Goal: Task Accomplishment & Management: Manage account settings

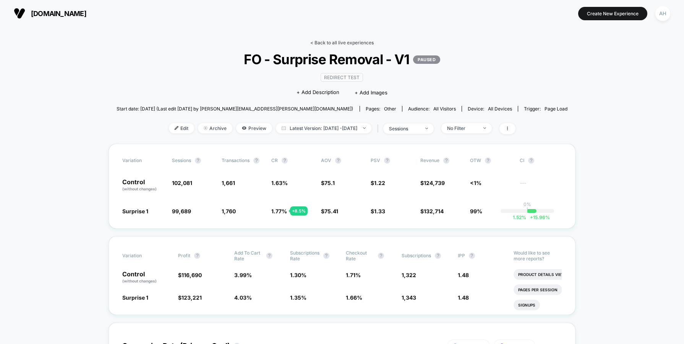
click at [333, 40] on link "< Back to all live experiences" at bounding box center [341, 43] width 63 height 6
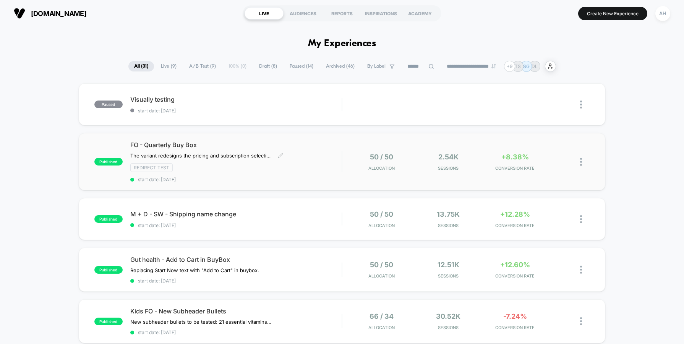
click at [317, 158] on div "FO - Quarterly Buy Box The variant redesigns the pricing and subscription selec…" at bounding box center [235, 161] width 211 height 41
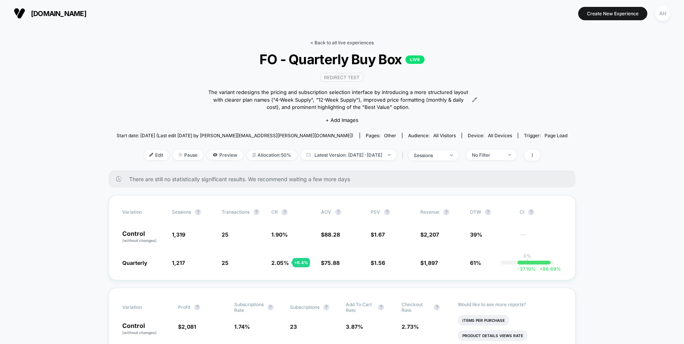
click at [354, 44] on link "< Back to all live experiences" at bounding box center [341, 43] width 63 height 6
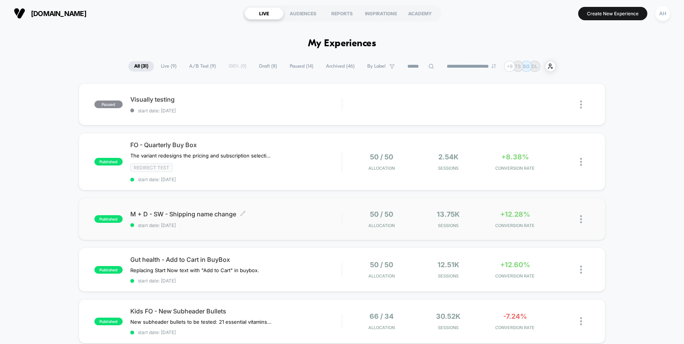
click at [314, 219] on div "M + D - SW - Shipping name change Click to edit experience details Click to edi…" at bounding box center [235, 219] width 211 height 18
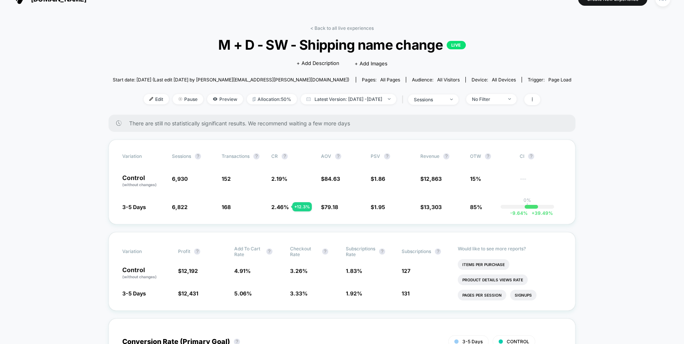
scroll to position [58, 0]
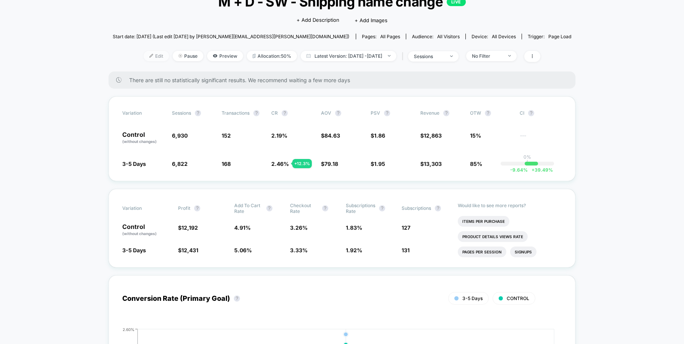
click at [146, 54] on span "Edit" at bounding box center [156, 56] width 25 height 10
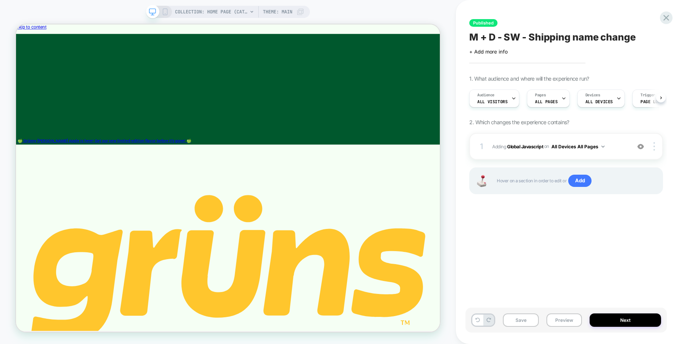
scroll to position [0, 0]
click at [553, 98] on div "Pages ALL PAGES" at bounding box center [546, 98] width 38 height 17
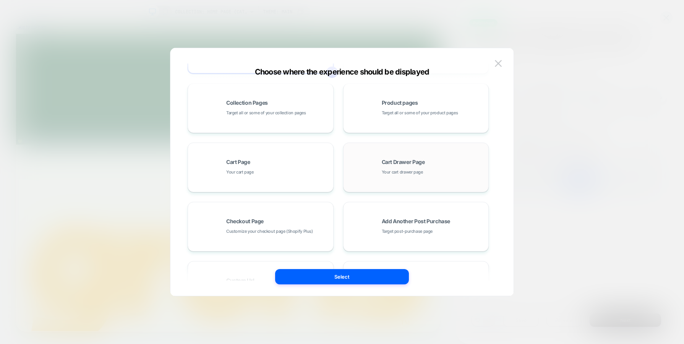
scroll to position [99, 0]
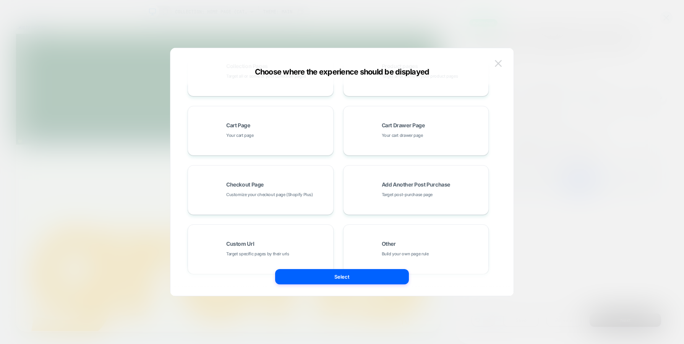
click at [498, 62] on img at bounding box center [498, 63] width 7 height 6
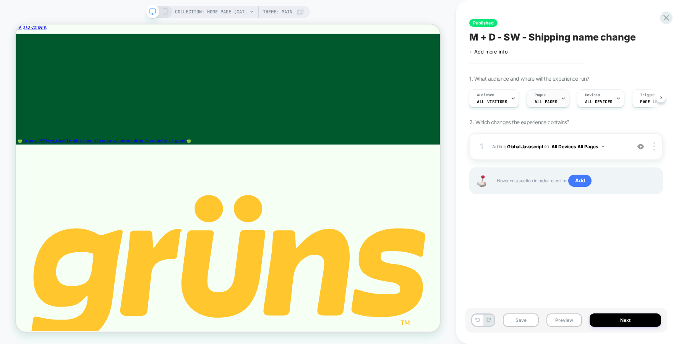
click at [551, 99] on span "ALL PAGES" at bounding box center [546, 101] width 23 height 5
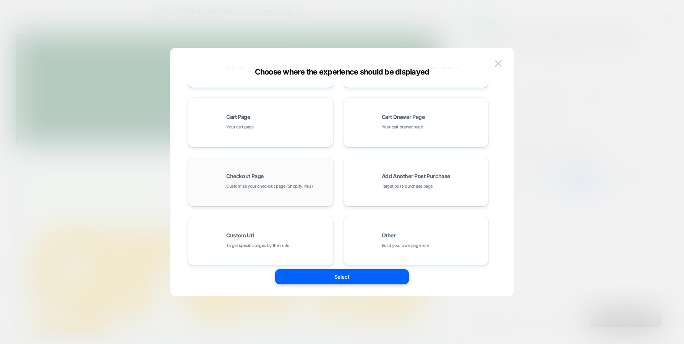
scroll to position [115, 0]
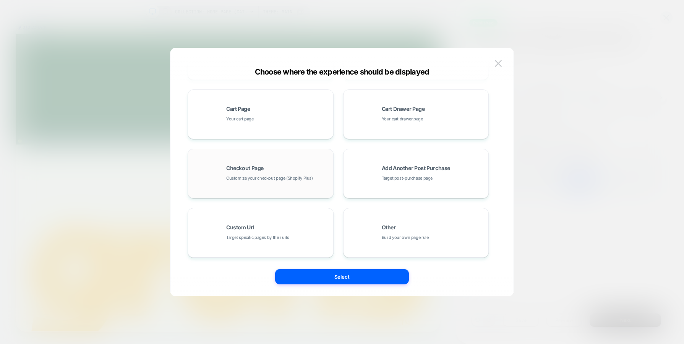
click at [297, 173] on div "Checkout Page Customize your checkout page (Shopify Plus)" at bounding box center [277, 174] width 103 height 16
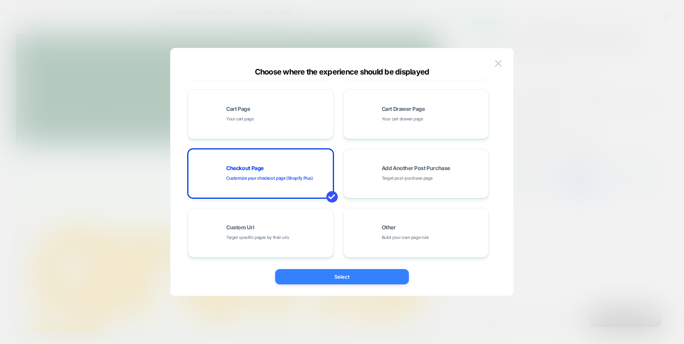
click at [338, 276] on button "Select" at bounding box center [342, 276] width 134 height 15
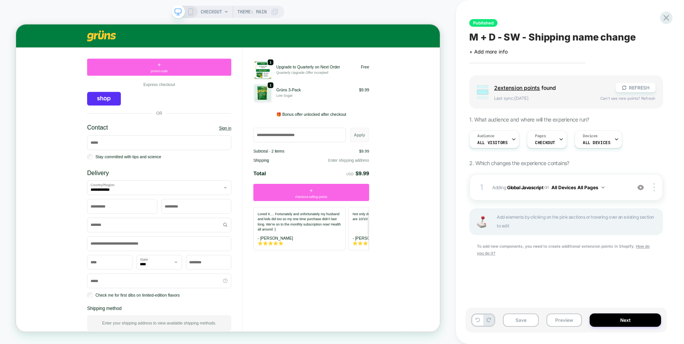
scroll to position [0, 0]
click at [664, 20] on icon at bounding box center [666, 18] width 10 height 10
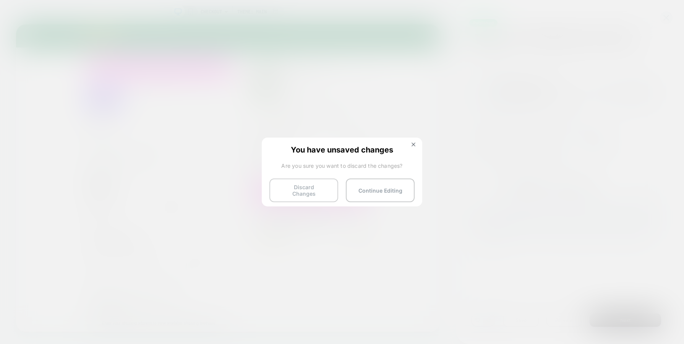
click at [297, 187] on button "Discard Changes" at bounding box center [304, 191] width 69 height 24
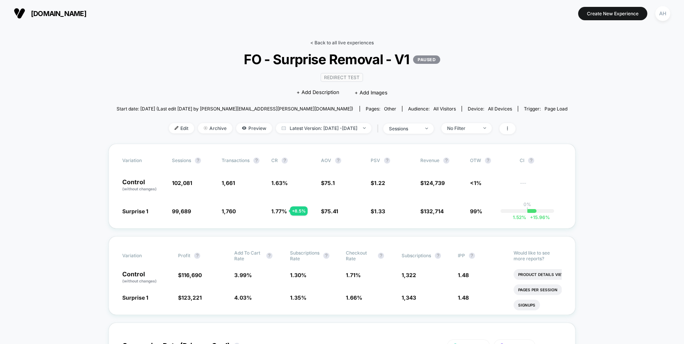
click at [349, 41] on link "< Back to all live experiences" at bounding box center [341, 43] width 63 height 6
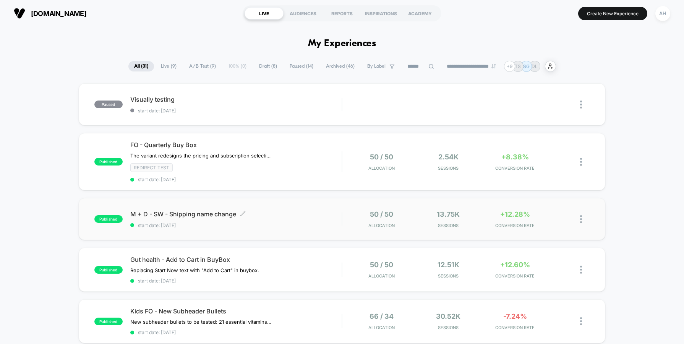
click at [302, 226] on span "start date: 9/29/2025" at bounding box center [235, 226] width 211 height 6
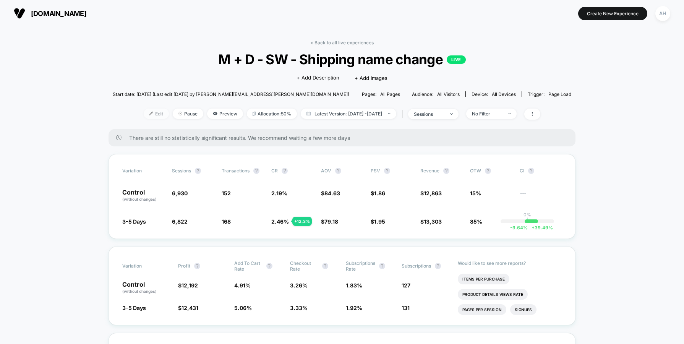
click at [144, 112] on span "Edit" at bounding box center [156, 114] width 25 height 10
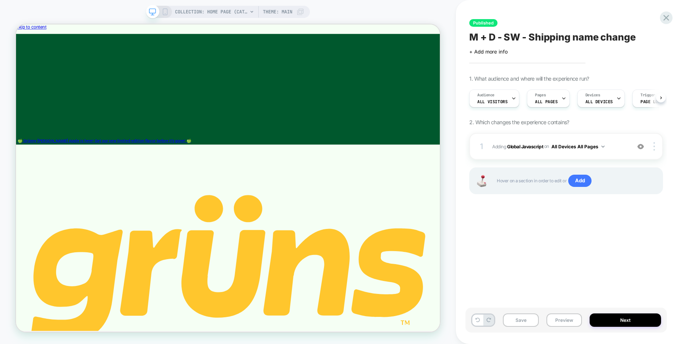
scroll to position [0, 0]
click at [551, 101] on span "ALL PAGES" at bounding box center [546, 101] width 23 height 5
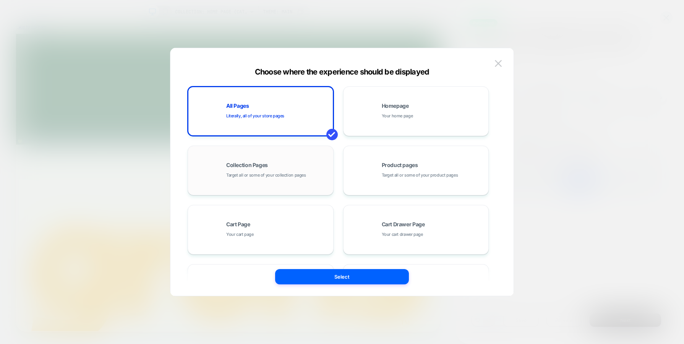
scroll to position [115, 0]
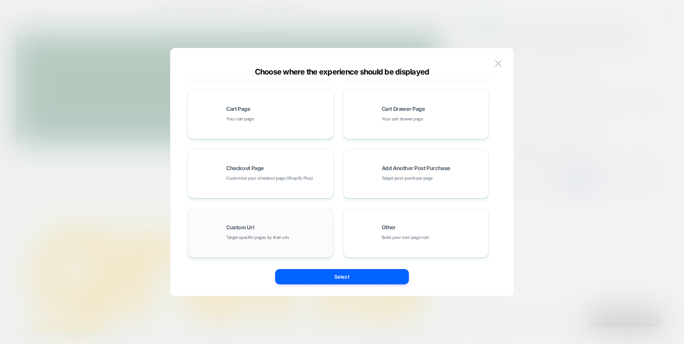
click at [282, 229] on div "Custom Url Target specific pages by their urls" at bounding box center [277, 233] width 103 height 16
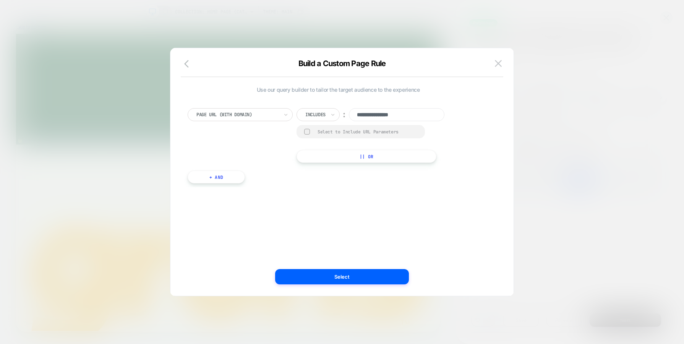
click at [398, 116] on input "**********" at bounding box center [397, 114] width 96 height 13
paste input
type input "********"
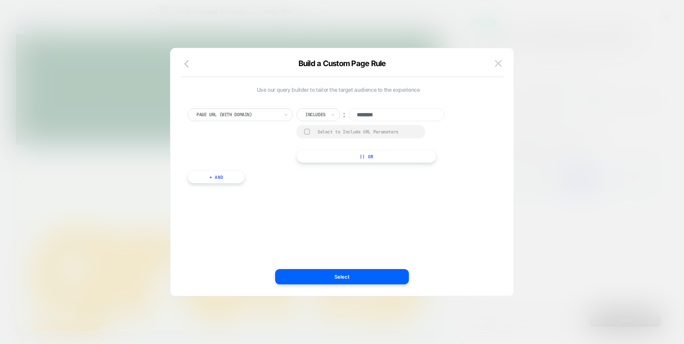
click at [365, 216] on div "Use our query builder to tailor the target audience to the experience Page Url …" at bounding box center [338, 171] width 320 height 217
click at [350, 276] on button "Select" at bounding box center [342, 276] width 134 height 15
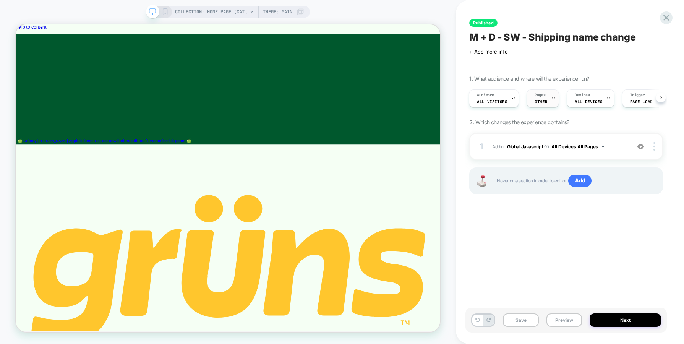
click at [538, 99] on span "OTHER" at bounding box center [541, 101] width 13 height 5
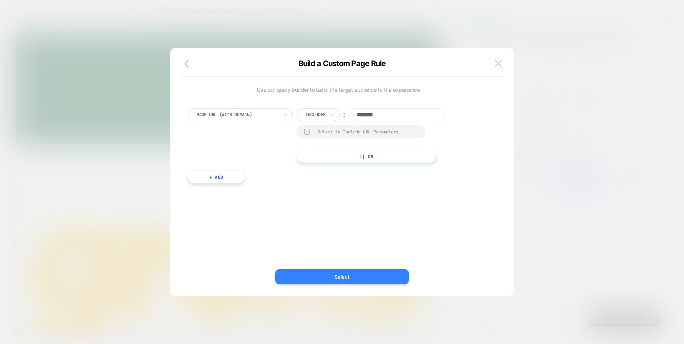
click at [394, 275] on button "Select" at bounding box center [342, 276] width 134 height 15
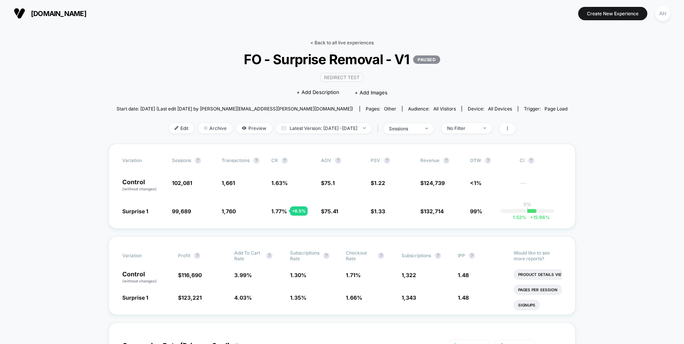
click at [338, 44] on link "< Back to all live experiences" at bounding box center [341, 43] width 63 height 6
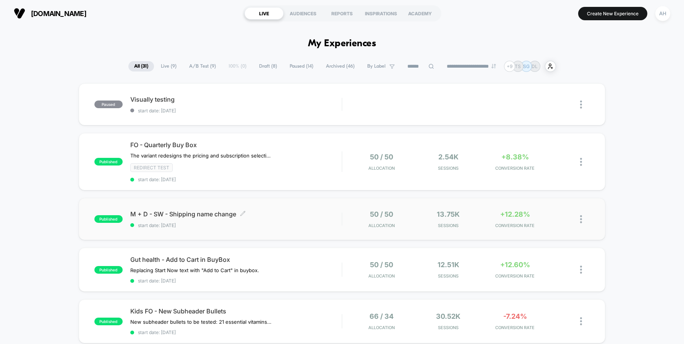
scroll to position [26, 0]
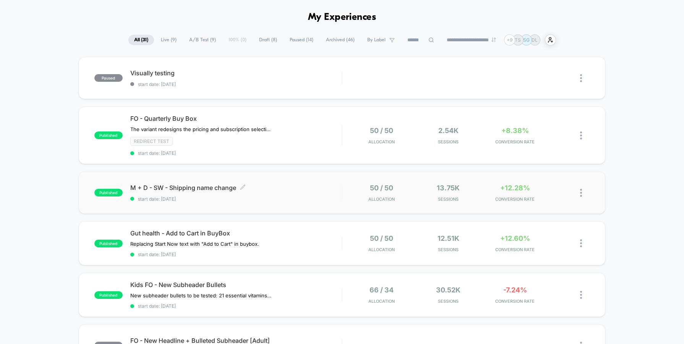
click at [310, 187] on span "M + D - SW - Shipping name change Click to edit experience details" at bounding box center [235, 188] width 211 height 8
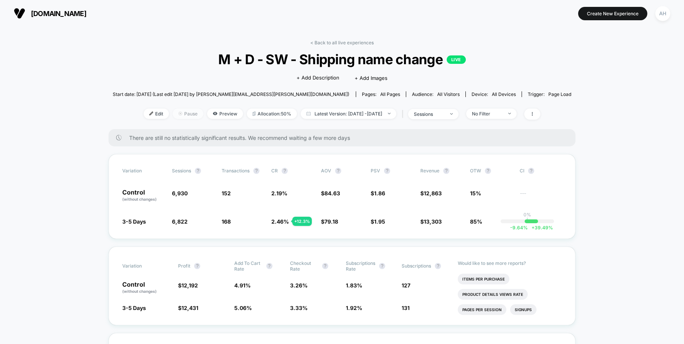
click at [173, 113] on span "Pause" at bounding box center [188, 114] width 31 height 10
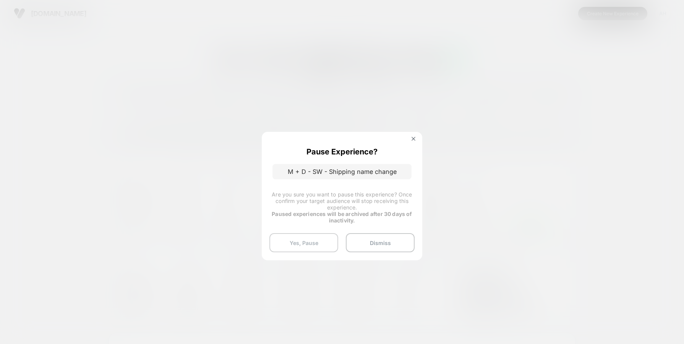
click at [319, 245] on button "Yes, Pause" at bounding box center [304, 242] width 69 height 19
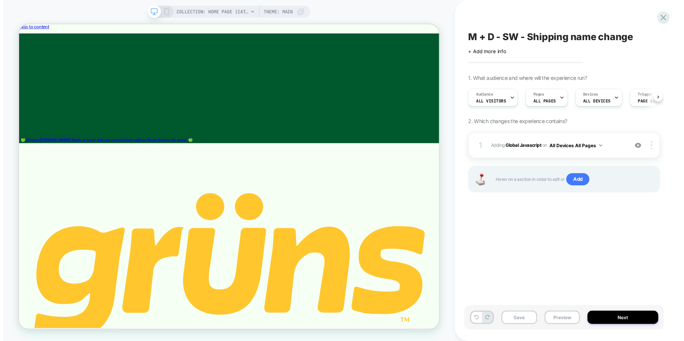
scroll to position [0, 0]
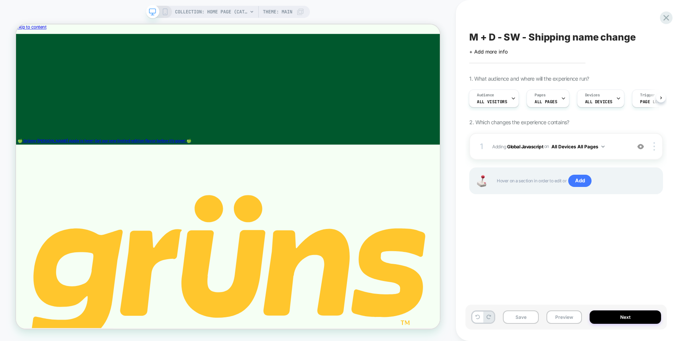
click at [674, 19] on div "M + D - SW - Shipping name change Click to edit experience details + Add more i…" at bounding box center [570, 170] width 228 height 341
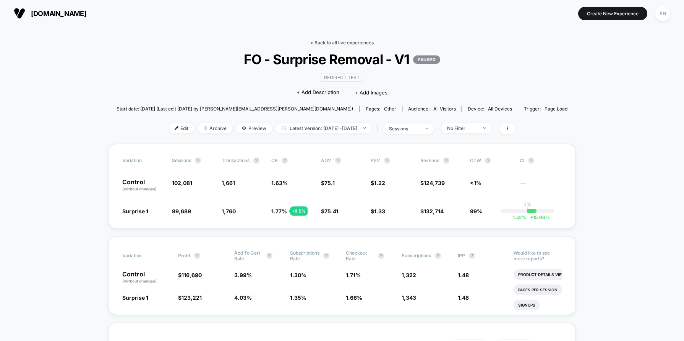
click at [355, 44] on link "< Back to all live experiences" at bounding box center [341, 43] width 63 height 6
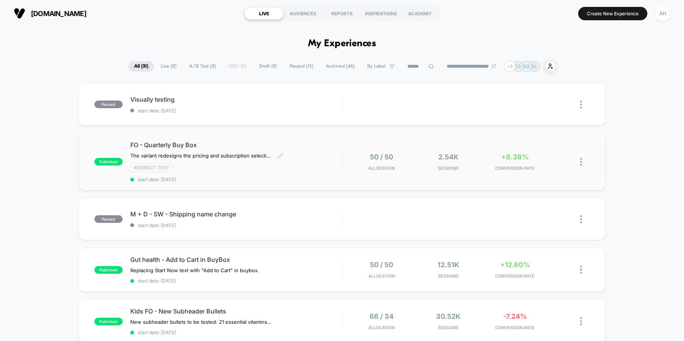
click at [324, 151] on div "FO - Quarterly Buy Box The variant redesigns the pricing and subscription selec…" at bounding box center [235, 161] width 211 height 41
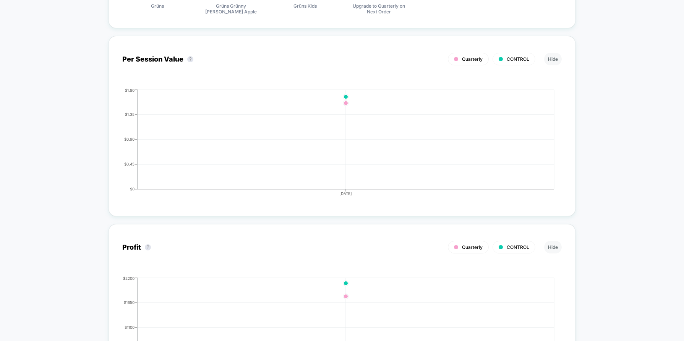
scroll to position [471, 0]
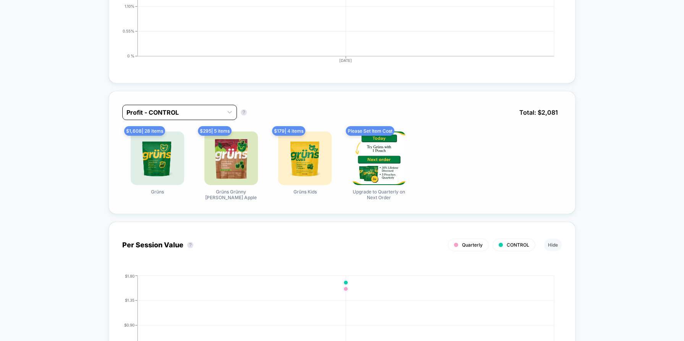
click at [210, 107] on div "Profit - CONTROL" at bounding box center [173, 112] width 100 height 12
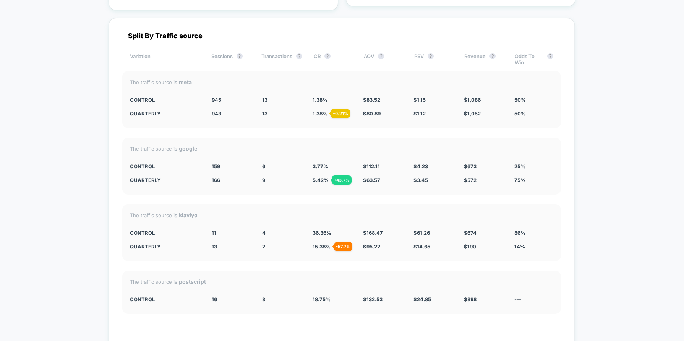
scroll to position [2367, 0]
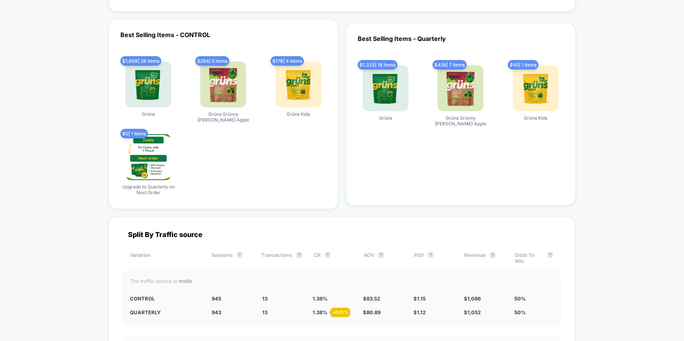
click at [152, 85] on img at bounding box center [148, 85] width 46 height 46
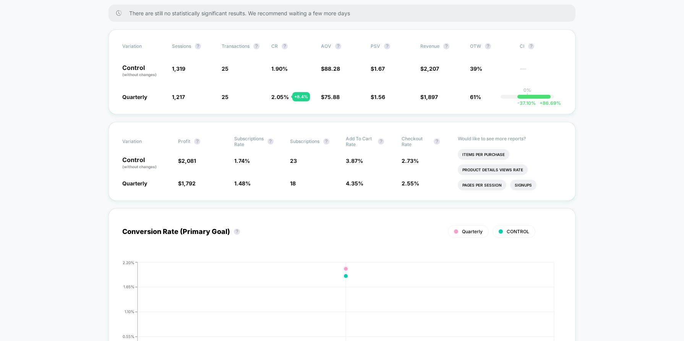
scroll to position [0, 0]
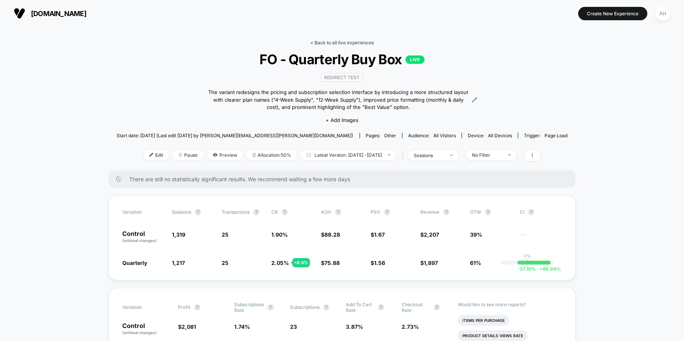
click at [338, 43] on link "< Back to all live experiences" at bounding box center [341, 43] width 63 height 6
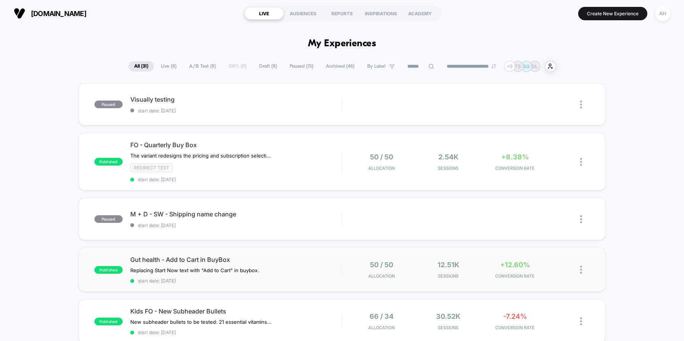
click at [313, 253] on div "published Gut health - Add to Cart in BuyBox Replacing Start Now text with "Add…" at bounding box center [342, 270] width 527 height 44
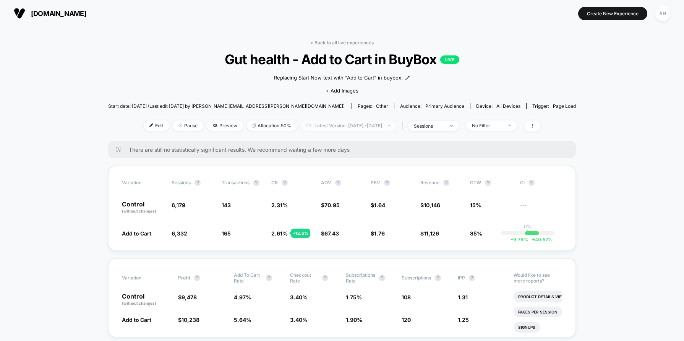
click at [357, 129] on span "Latest Version: Sep 26, 2025 - Sep 29, 2025" at bounding box center [349, 125] width 96 height 10
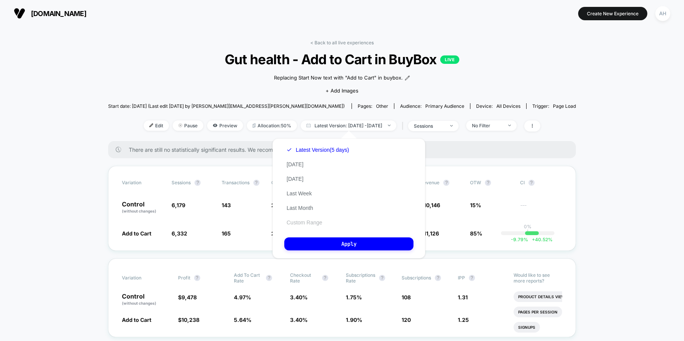
click at [302, 224] on button "Custom Range" at bounding box center [304, 222] width 40 height 7
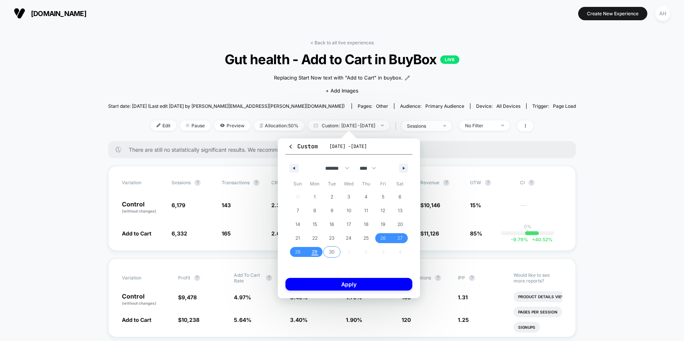
click at [331, 252] on span "30" at bounding box center [331, 252] width 5 height 14
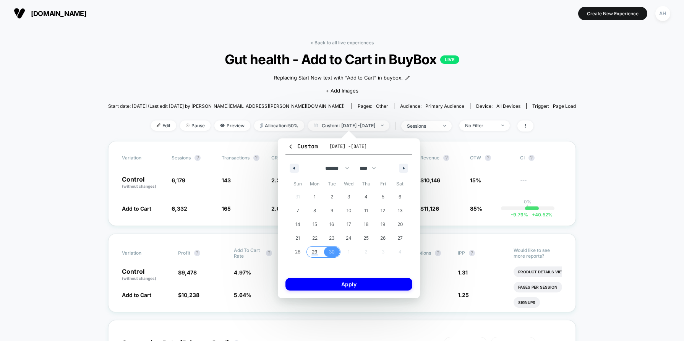
click at [317, 252] on span "29" at bounding box center [315, 252] width 6 height 14
click at [322, 289] on button "Apply" at bounding box center [349, 284] width 127 height 13
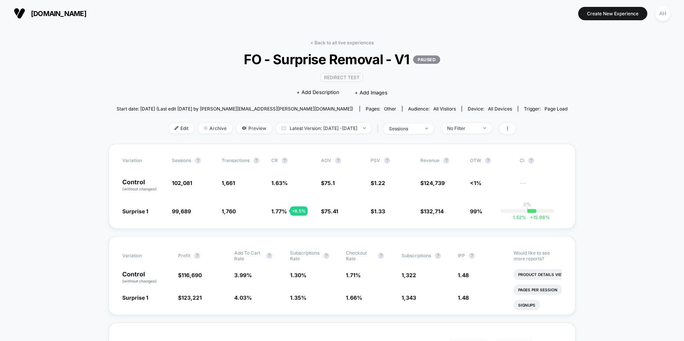
click at [348, 42] on link "< Back to all live experiences" at bounding box center [341, 43] width 63 height 6
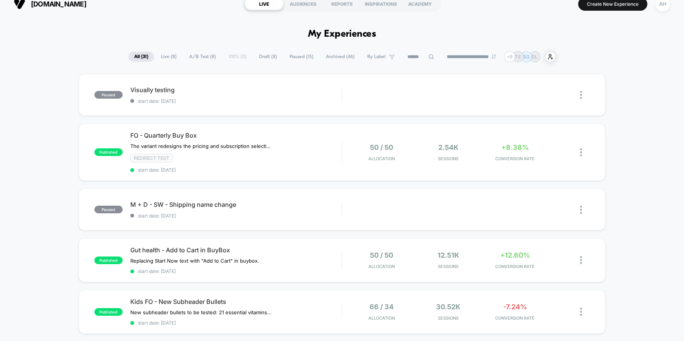
scroll to position [17, 0]
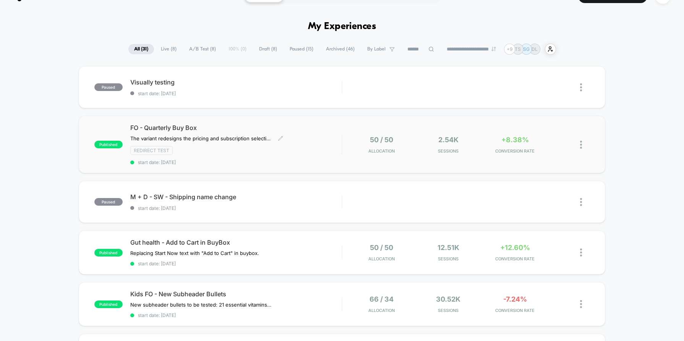
click at [321, 145] on div "FO - Quarterly Buy Box The variant redesigns the pricing and subscription selec…" at bounding box center [235, 144] width 211 height 41
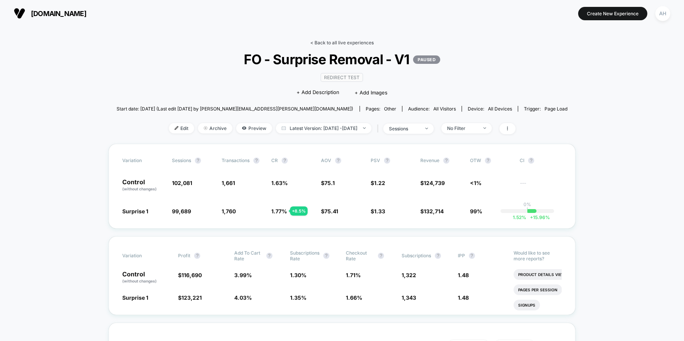
click at [349, 41] on link "< Back to all live experiences" at bounding box center [341, 43] width 63 height 6
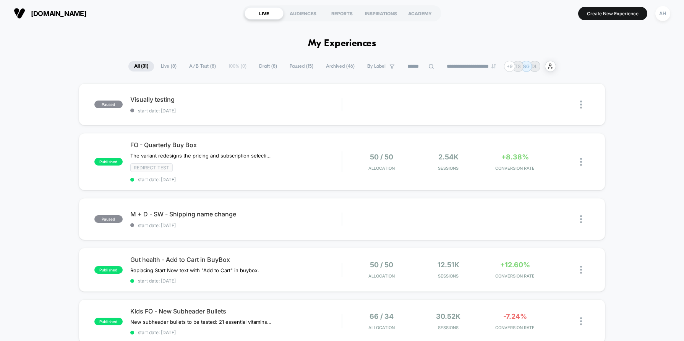
click at [167, 69] on span "Live ( 8 )" at bounding box center [168, 66] width 27 height 10
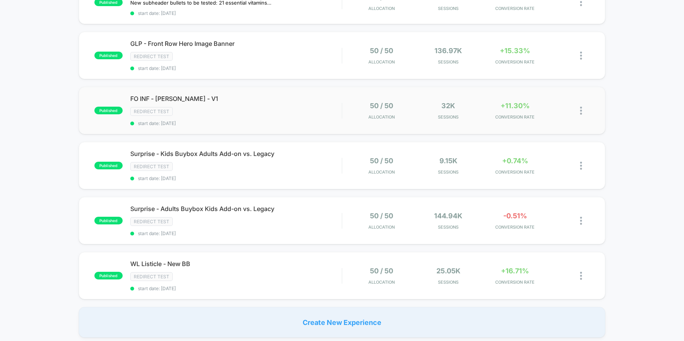
scroll to position [259, 0]
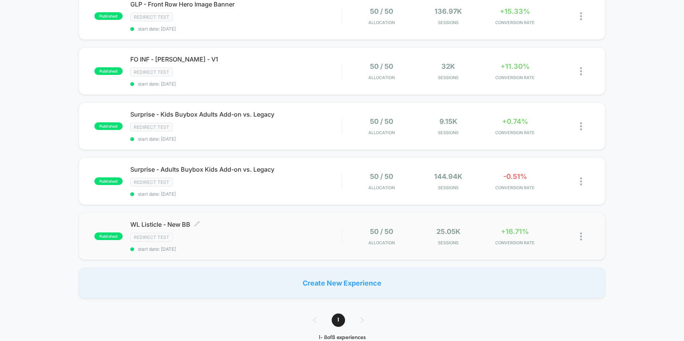
click at [327, 236] on div "Redirect Test" at bounding box center [235, 237] width 211 height 9
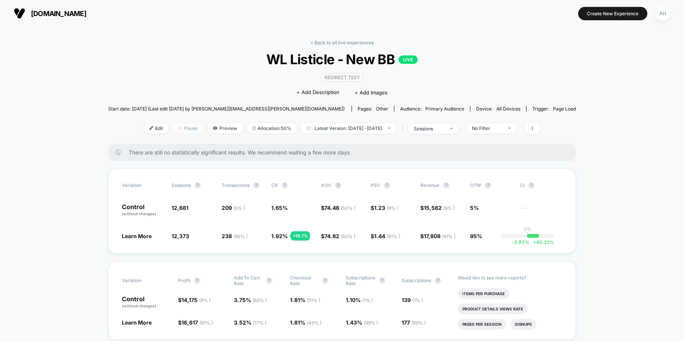
click at [185, 131] on span "Pause" at bounding box center [188, 128] width 31 height 10
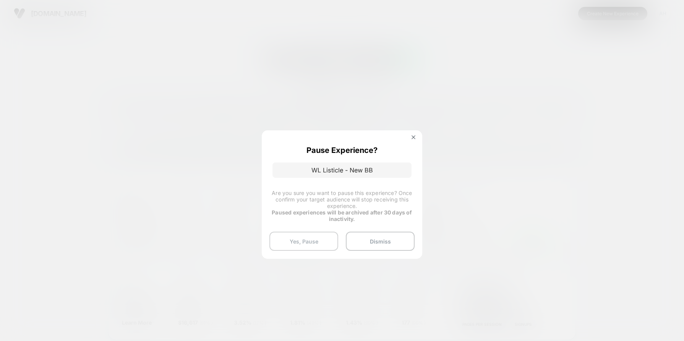
click at [325, 240] on button "Yes, Pause" at bounding box center [304, 241] width 69 height 19
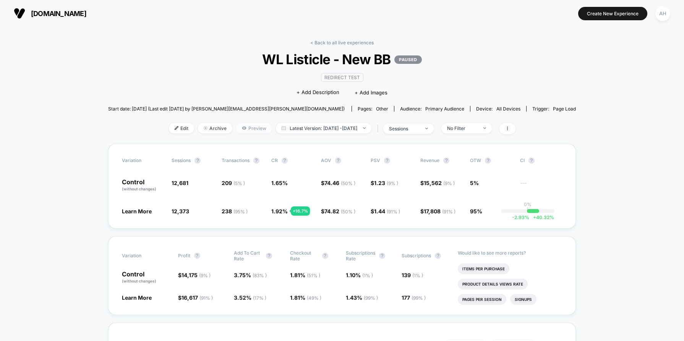
click at [236, 127] on span "Preview" at bounding box center [254, 128] width 36 height 10
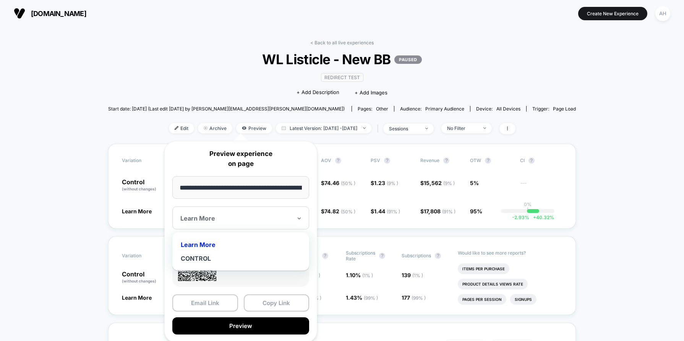
click at [244, 218] on div at bounding box center [236, 218] width 112 height 8
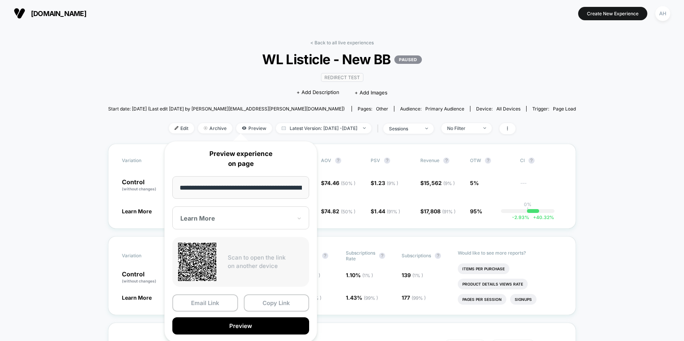
click at [179, 160] on p "Preview experience on page" at bounding box center [240, 158] width 137 height 19
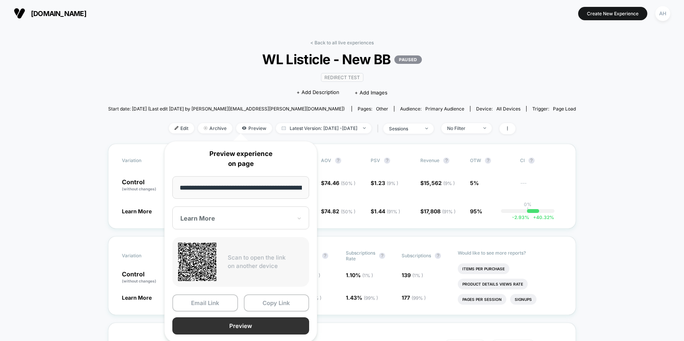
click at [249, 325] on button "Preview" at bounding box center [240, 325] width 137 height 17
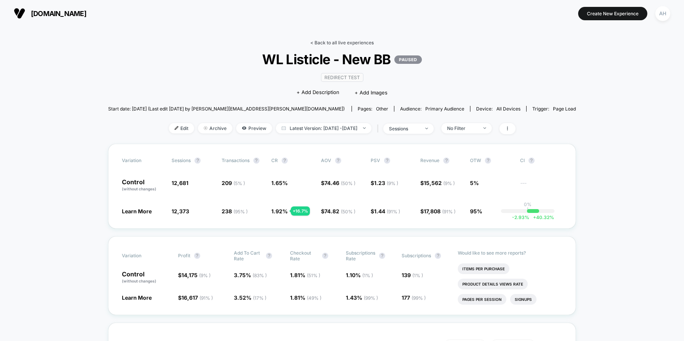
click at [341, 41] on link "< Back to all live experiences" at bounding box center [341, 43] width 63 height 6
